Goal: Information Seeking & Learning: Learn about a topic

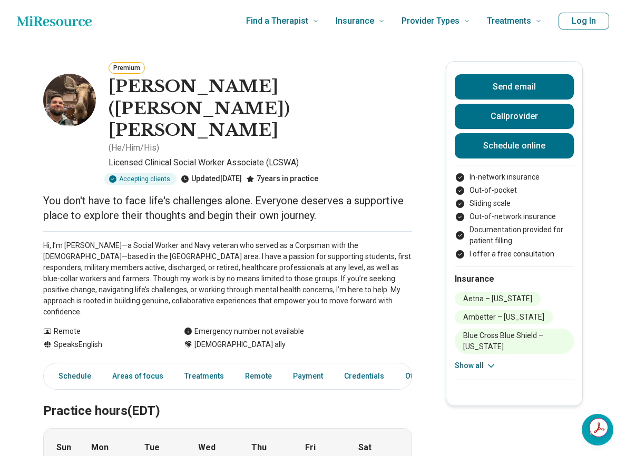
click at [219, 240] on p "Hi, I’m [PERSON_NAME]—a Social Worker and Navy veteran who served as a Corpsman…" at bounding box center [227, 278] width 369 height 77
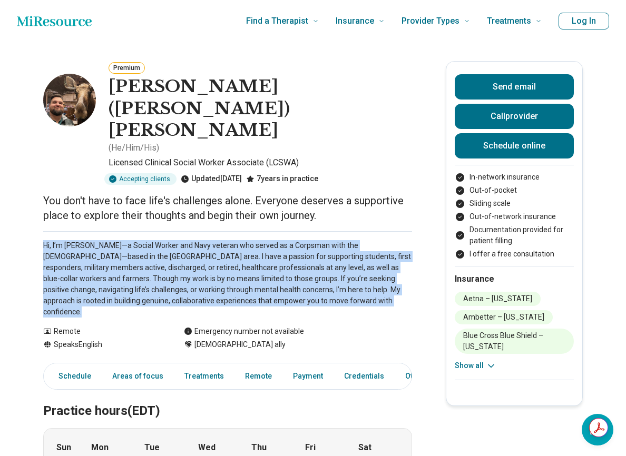
click at [219, 240] on p "Hi, I’m [PERSON_NAME]—a Social Worker and Navy veteran who served as a Corpsman…" at bounding box center [227, 278] width 369 height 77
click at [237, 240] on p "Hi, I’m [PERSON_NAME]—a Social Worker and Navy veteran who served as a Corpsman…" at bounding box center [227, 278] width 369 height 77
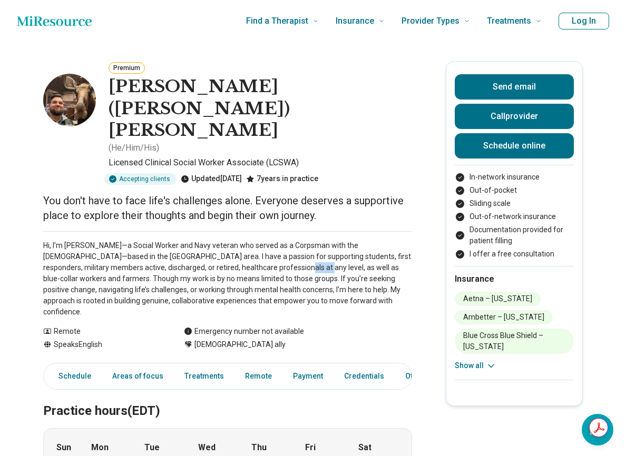
click at [237, 240] on p "Hi, I’m [PERSON_NAME]—a Social Worker and Navy veteran who served as a Corpsman…" at bounding box center [227, 278] width 369 height 77
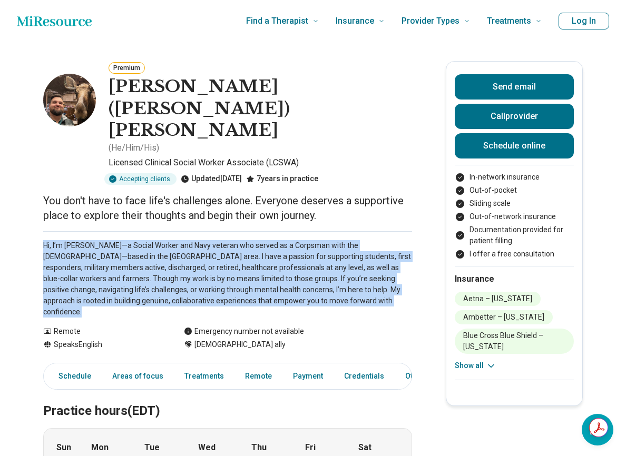
click at [237, 240] on p "Hi, I’m [PERSON_NAME]—a Social Worker and Navy veteran who served as a Corpsman…" at bounding box center [227, 278] width 369 height 77
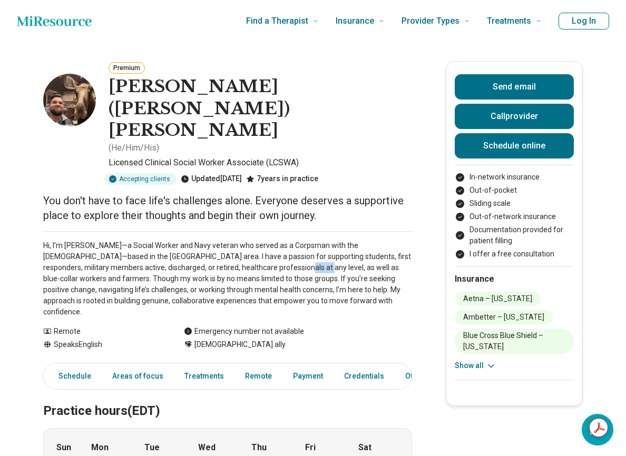
click at [237, 240] on p "Hi, I’m [PERSON_NAME]—a Social Worker and Navy veteran who served as a Corpsman…" at bounding box center [227, 278] width 369 height 77
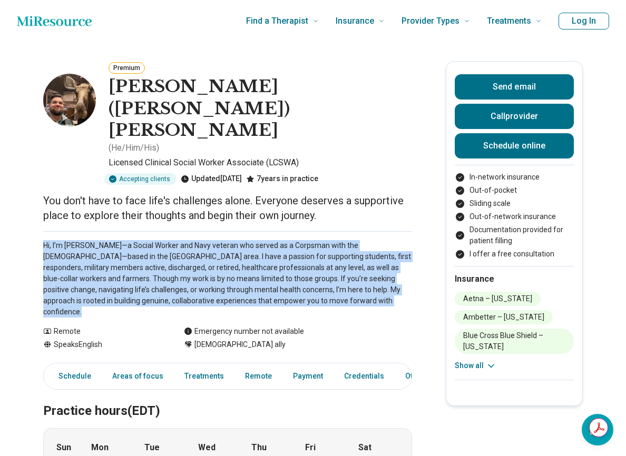
click at [237, 240] on p "Hi, I’m [PERSON_NAME]—a Social Worker and Navy veteran who served as a Corpsman…" at bounding box center [227, 278] width 369 height 77
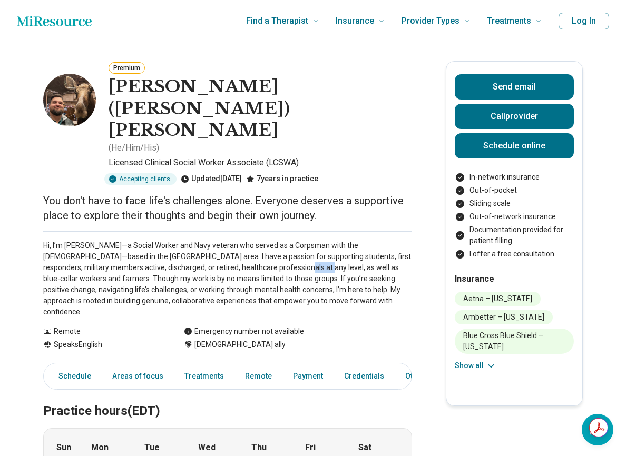
click at [237, 240] on p "Hi, I’m [PERSON_NAME]—a Social Worker and Navy veteran who served as a Corpsman…" at bounding box center [227, 278] width 369 height 77
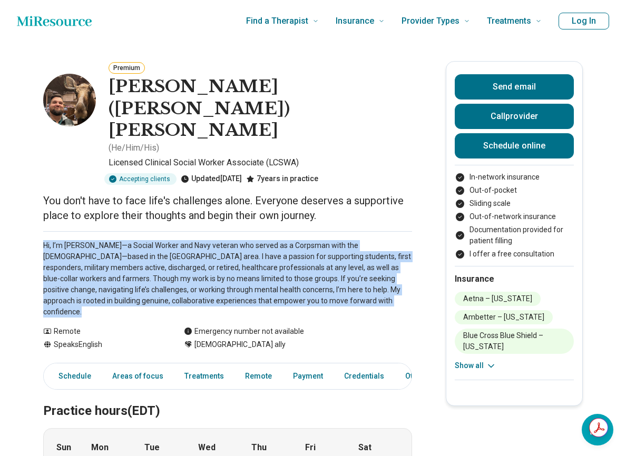
click at [237, 240] on p "Hi, I’m [PERSON_NAME]—a Social Worker and Navy veteran who served as a Corpsman…" at bounding box center [227, 278] width 369 height 77
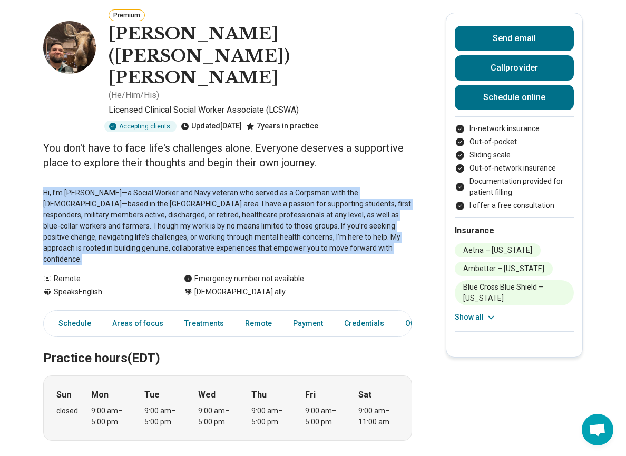
click at [217, 188] on p "Hi, I’m [PERSON_NAME]—a Social Worker and Navy veteran who served as a Corpsman…" at bounding box center [227, 226] width 369 height 77
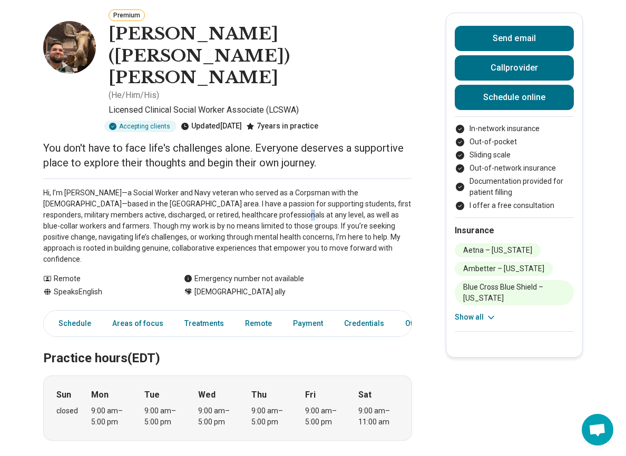
click at [217, 188] on p "Hi, I’m [PERSON_NAME]—a Social Worker and Navy veteran who served as a Corpsman…" at bounding box center [227, 226] width 369 height 77
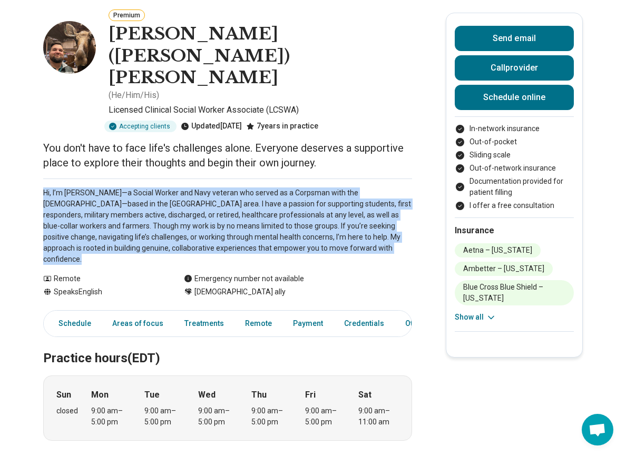
click at [217, 188] on p "Hi, I’m [PERSON_NAME]—a Social Worker and Navy veteran who served as a Corpsman…" at bounding box center [227, 226] width 369 height 77
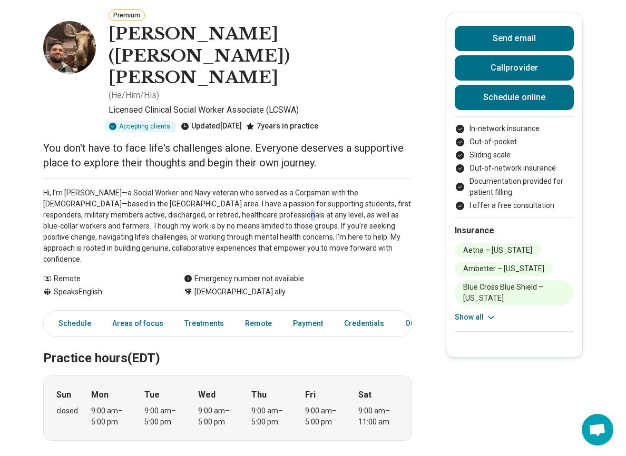
click at [217, 188] on p "Hi, I’m [PERSON_NAME]—a Social Worker and Navy veteran who served as a Corpsman…" at bounding box center [227, 226] width 369 height 77
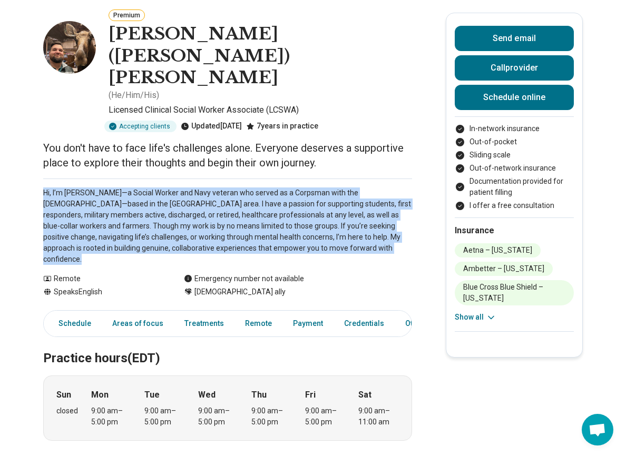
click at [217, 188] on p "Hi, I’m [PERSON_NAME]—a Social Worker and Navy veteran who served as a Corpsman…" at bounding box center [227, 226] width 369 height 77
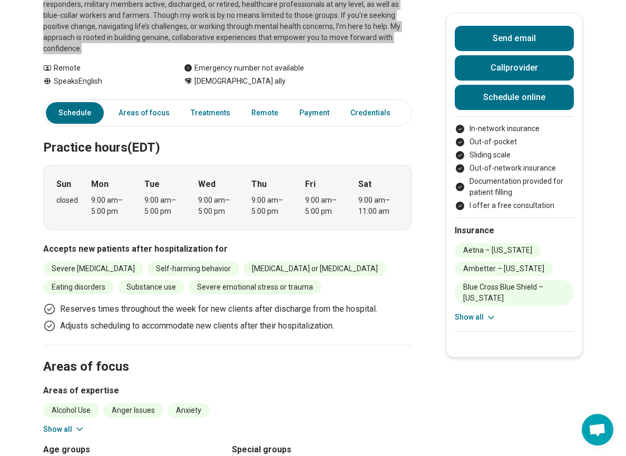
scroll to position [0, 0]
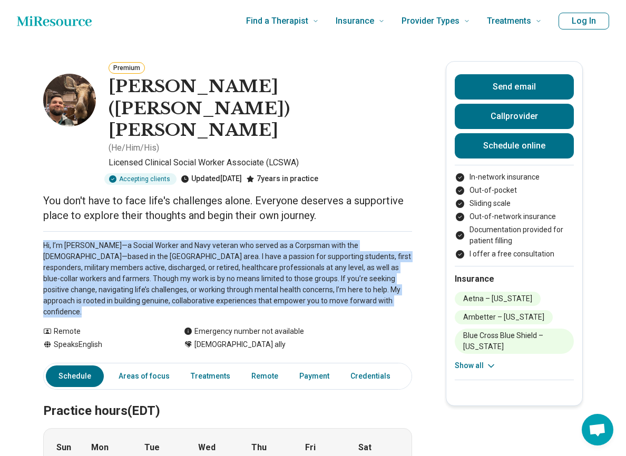
click at [153, 240] on p "Hi, I’m [PERSON_NAME]—a Social Worker and Navy veteran who served as a Corpsman…" at bounding box center [227, 278] width 369 height 77
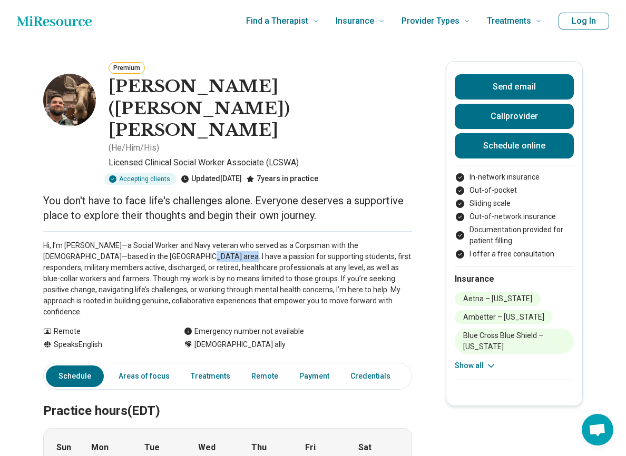
click at [153, 240] on p "Hi, I’m [PERSON_NAME]—a Social Worker and Navy veteran who served as a Corpsman…" at bounding box center [227, 278] width 369 height 77
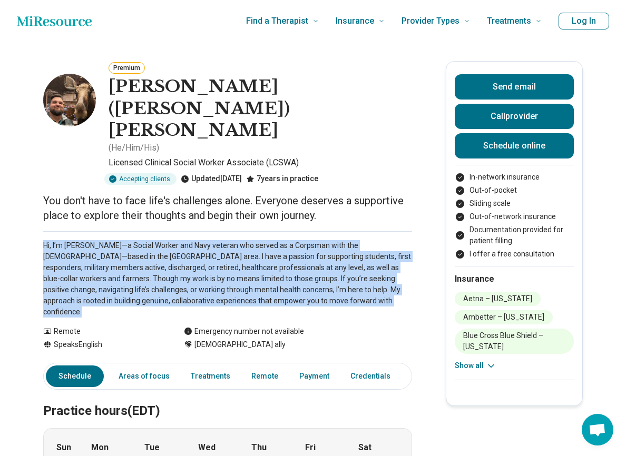
click at [153, 240] on p "Hi, I’m [PERSON_NAME]—a Social Worker and Navy veteran who served as a Corpsman…" at bounding box center [227, 278] width 369 height 77
click at [330, 240] on p "Hi, I’m [PERSON_NAME]—a Social Worker and Navy veteran who served as a Corpsman…" at bounding box center [227, 278] width 369 height 77
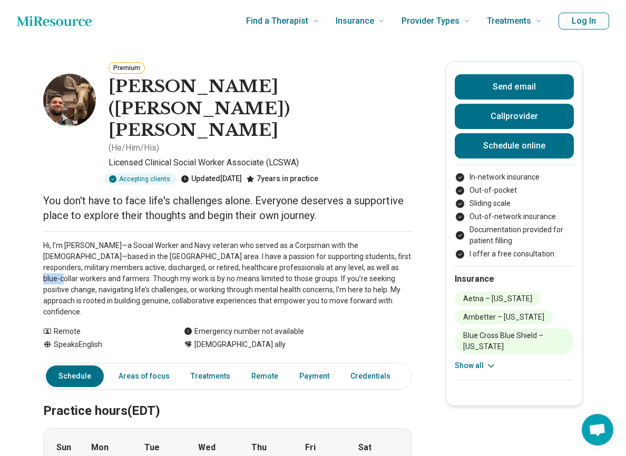
click at [330, 240] on p "Hi, I’m [PERSON_NAME]—a Social Worker and Navy veteran who served as a Corpsman…" at bounding box center [227, 278] width 369 height 77
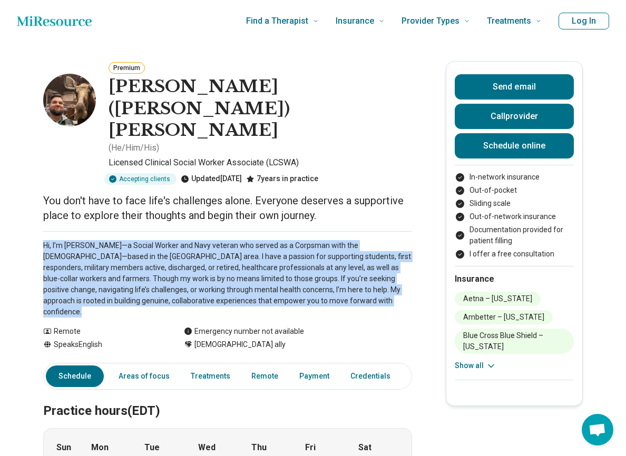
click at [330, 240] on p "Hi, I’m [PERSON_NAME]—a Social Worker and Navy veteran who served as a Corpsman…" at bounding box center [227, 278] width 369 height 77
click at [384, 241] on p "Hi, I’m [PERSON_NAME]—a Social Worker and Navy veteran who served as a Corpsman…" at bounding box center [227, 278] width 369 height 77
